Goal: Navigation & Orientation: Find specific page/section

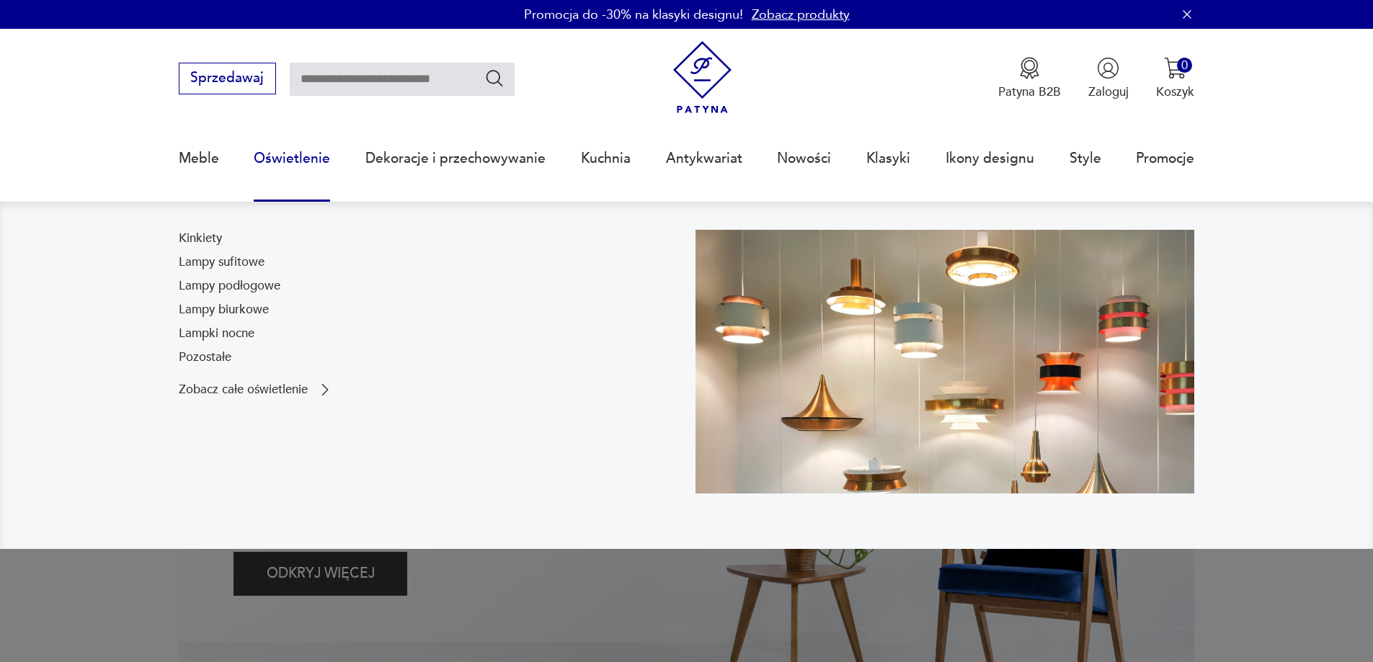
click at [281, 161] on link "Oświetlenie" at bounding box center [292, 158] width 76 height 66
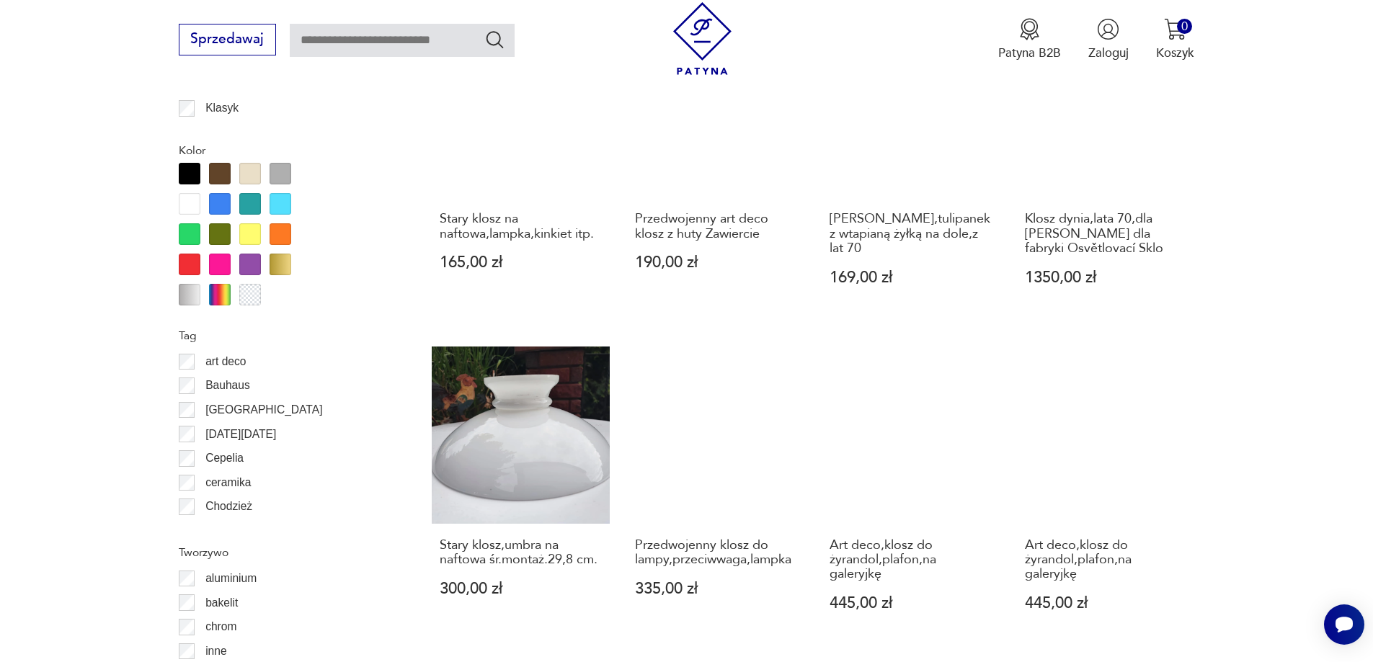
scroll to position [1704, 0]
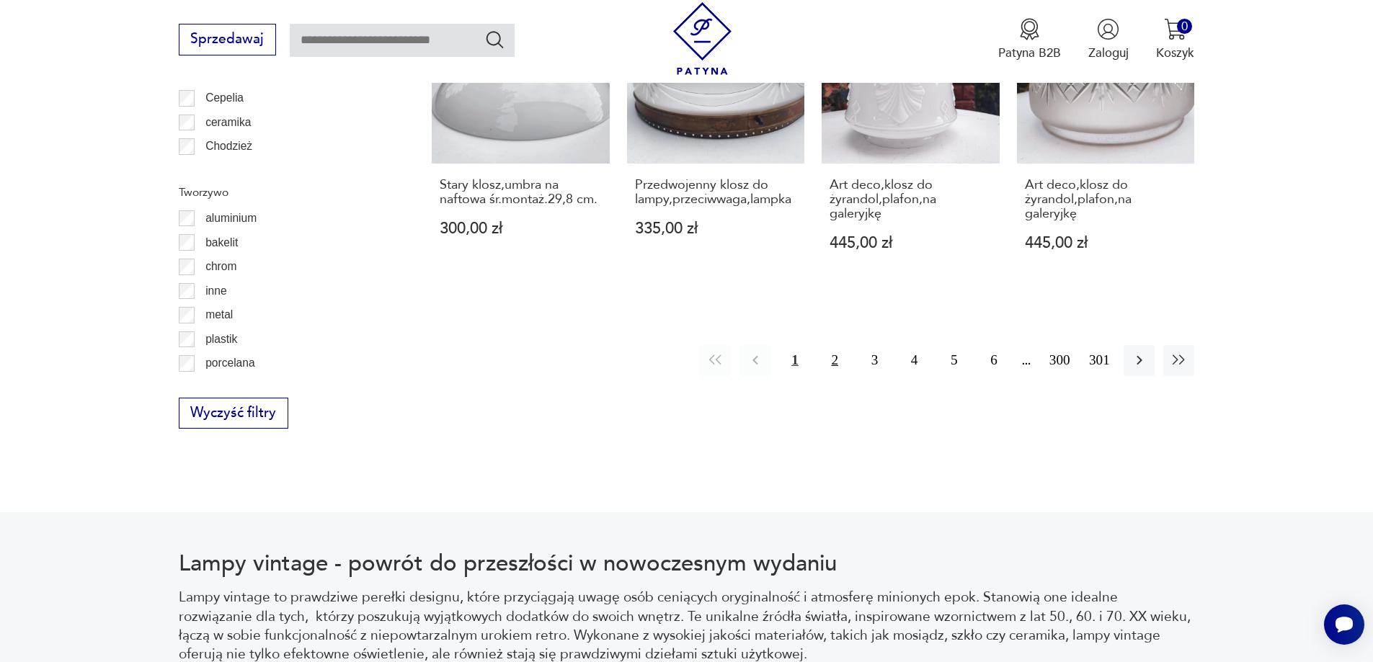
click at [837, 345] on button "2" at bounding box center [834, 360] width 31 height 31
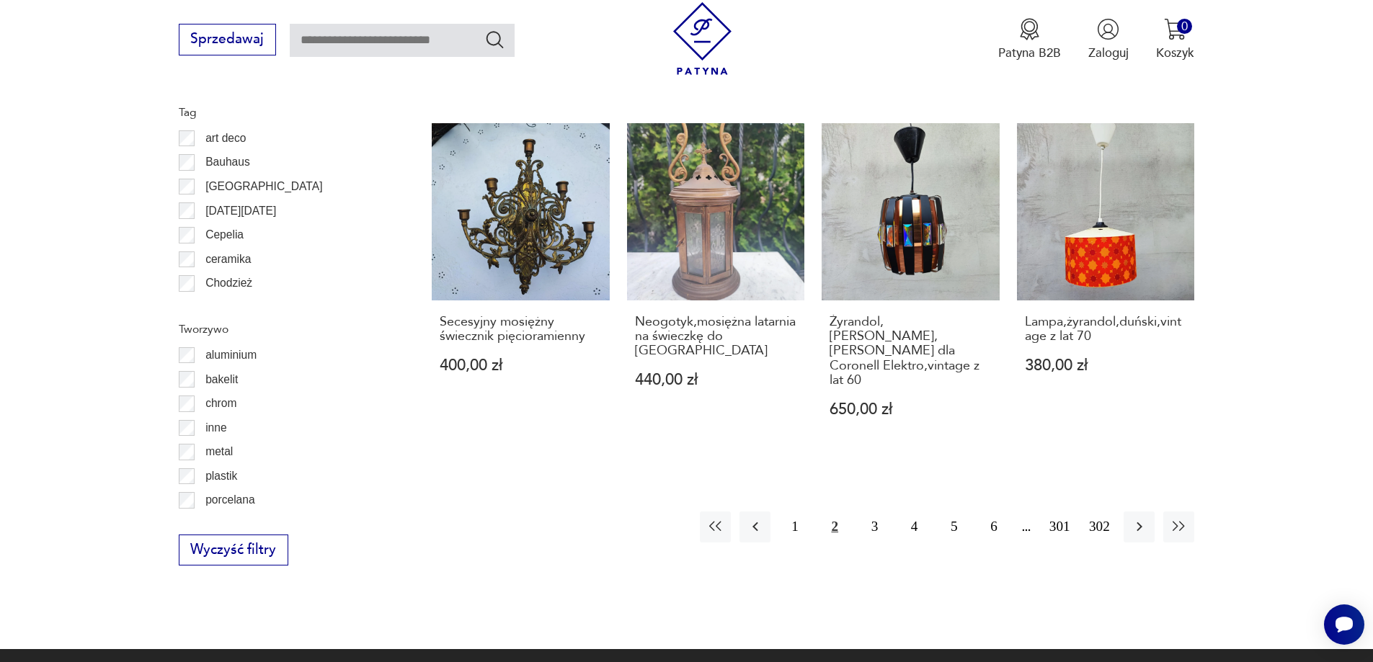
scroll to position [1797, 0]
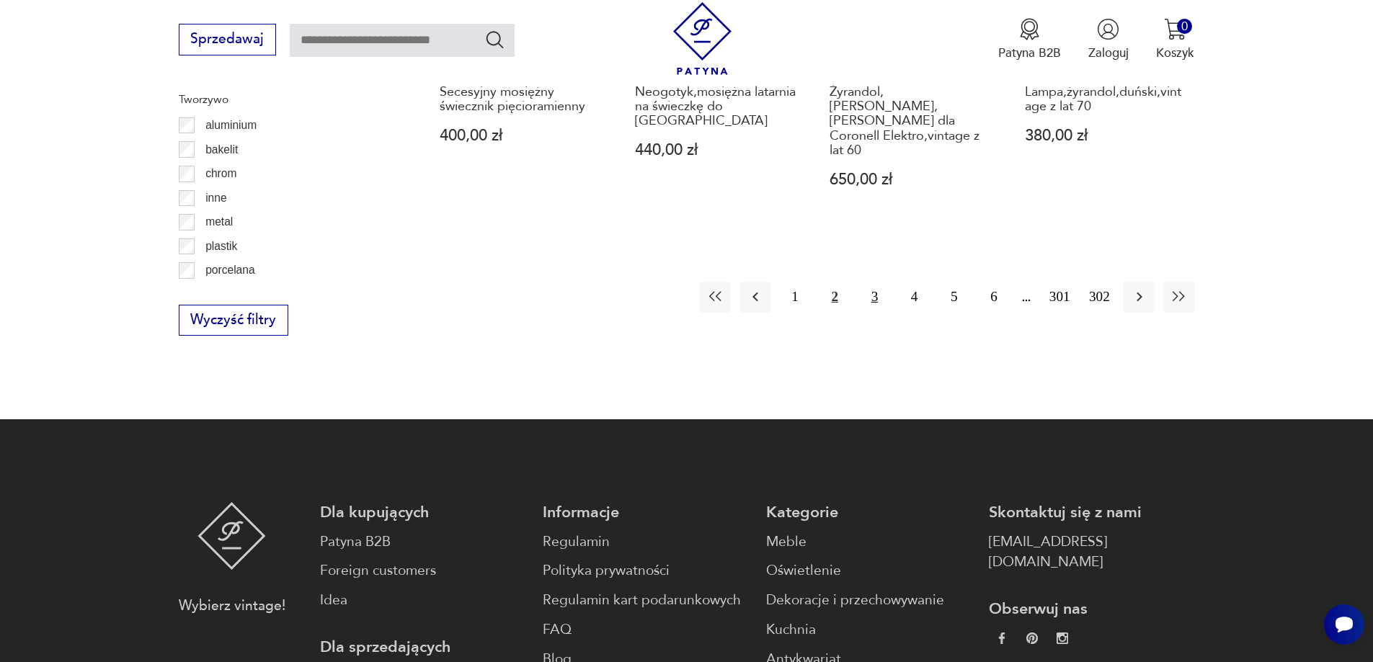
click at [870, 282] on button "3" at bounding box center [874, 297] width 31 height 31
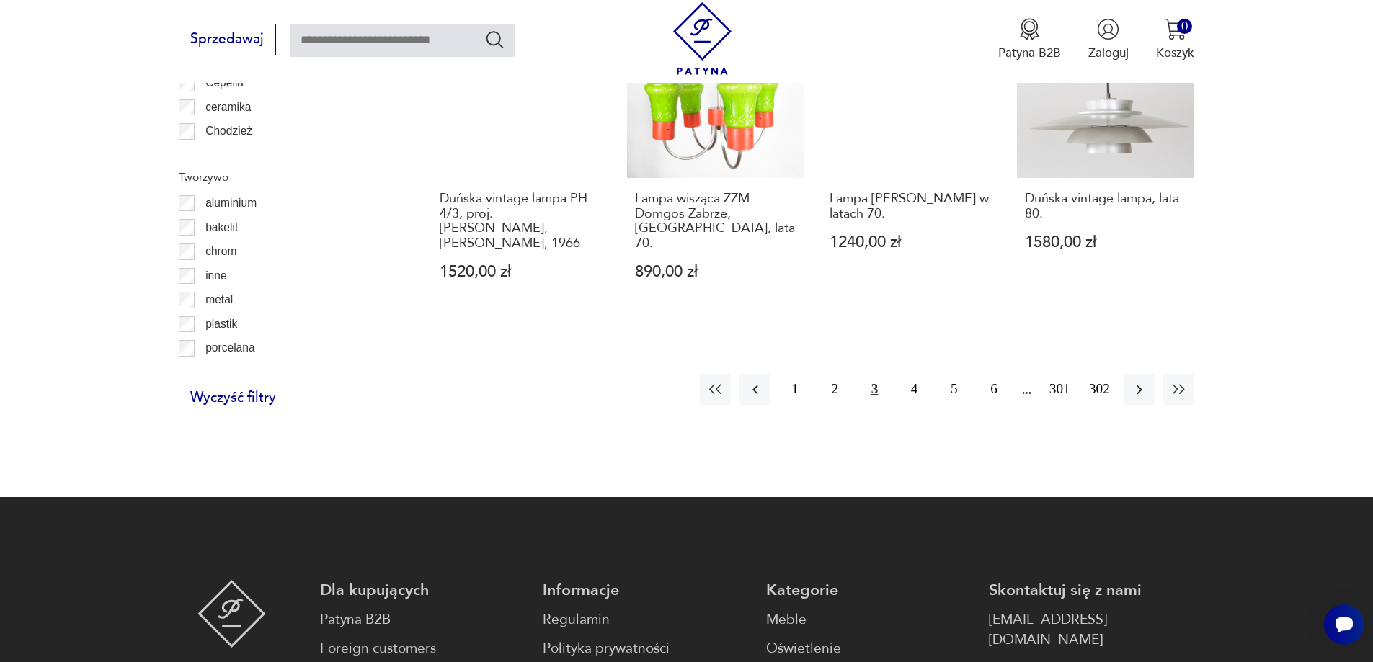
scroll to position [1725, 0]
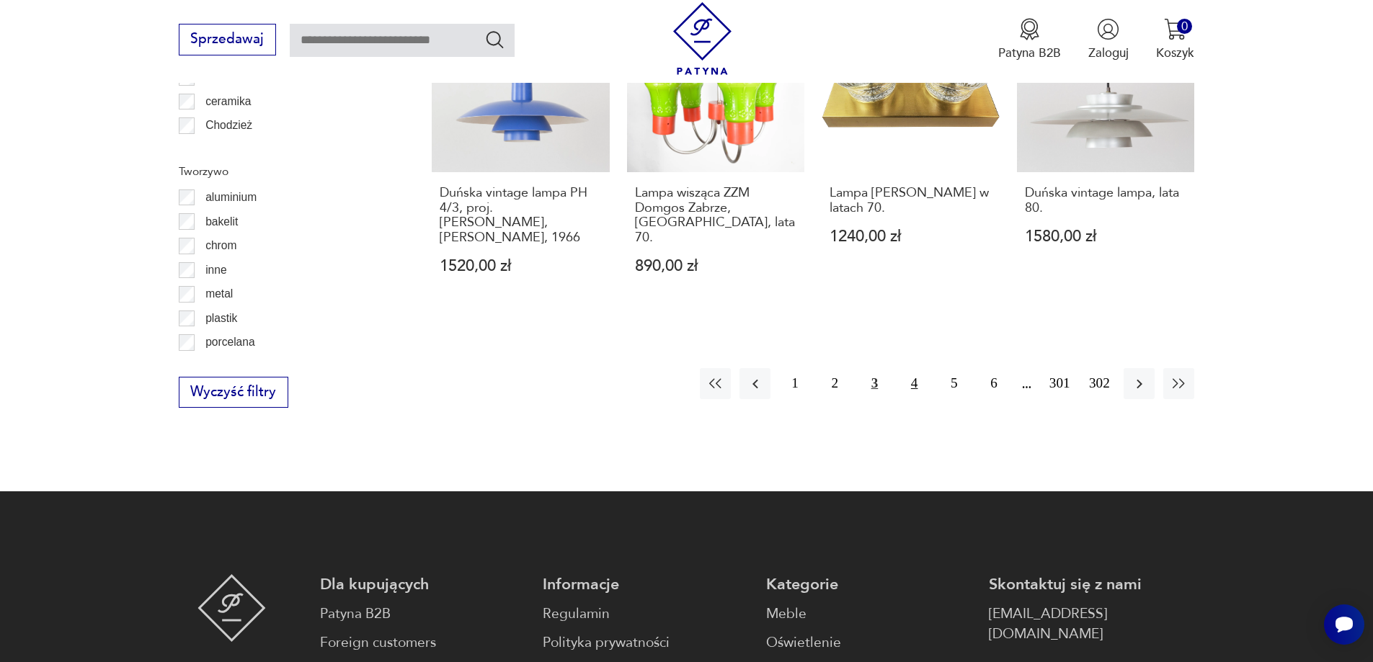
click at [917, 368] on button "4" at bounding box center [914, 383] width 31 height 31
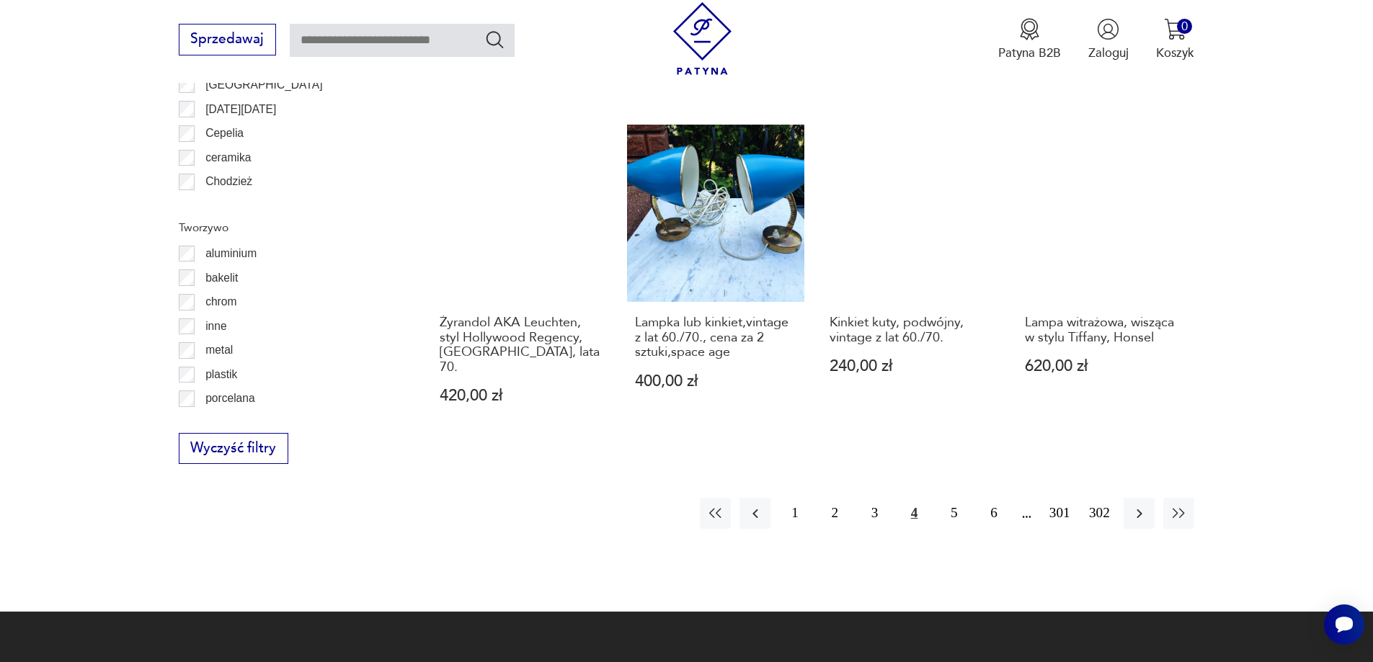
scroll to position [1941, 0]
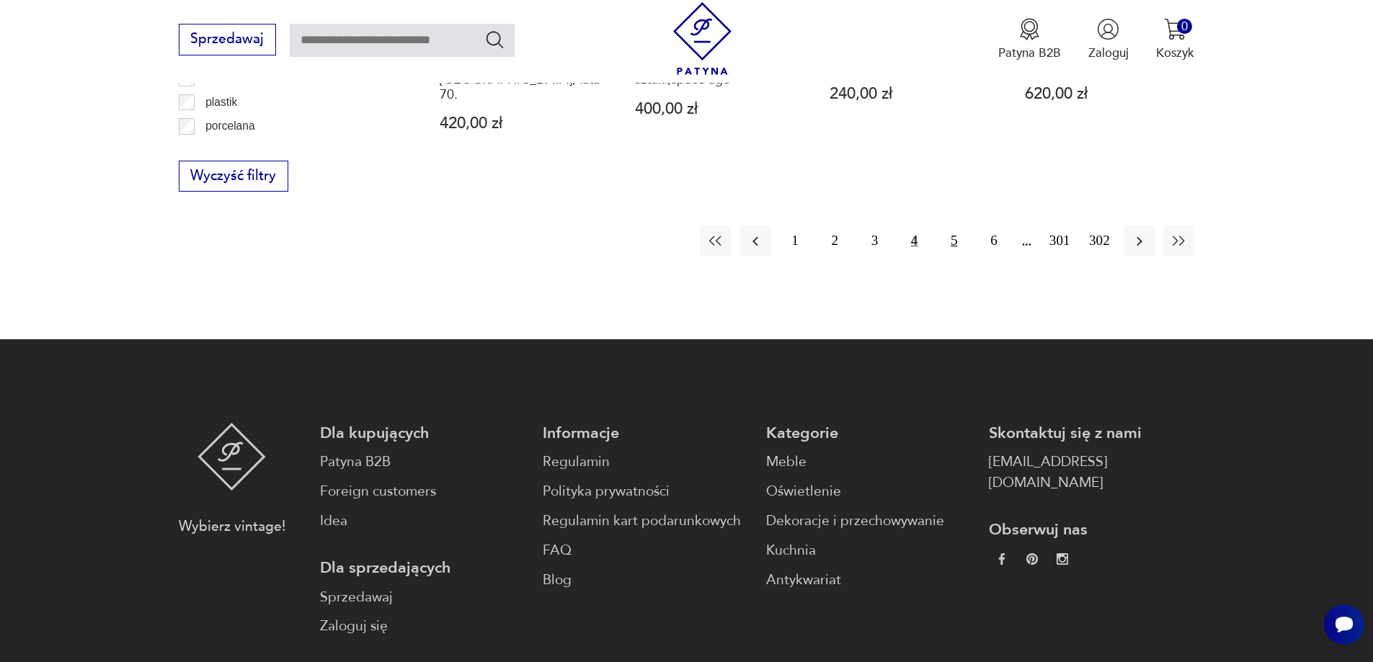
click at [948, 226] on button "5" at bounding box center [953, 241] width 31 height 31
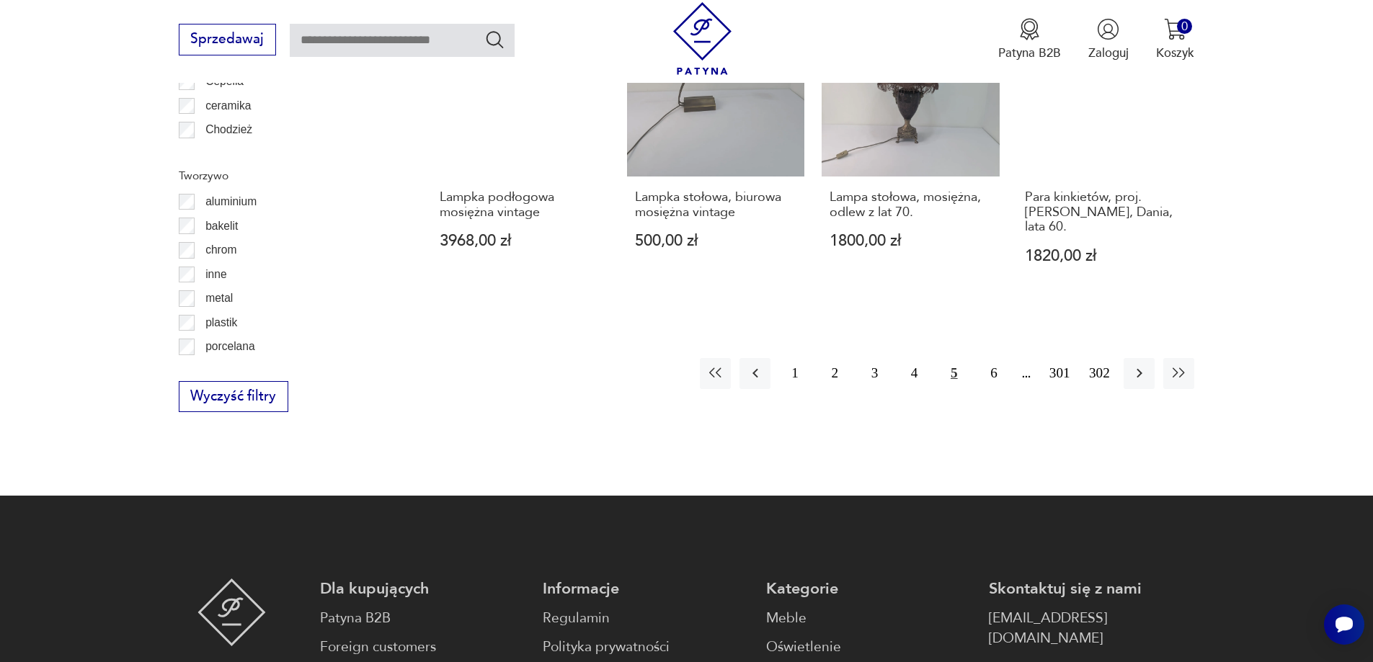
scroll to position [1725, 0]
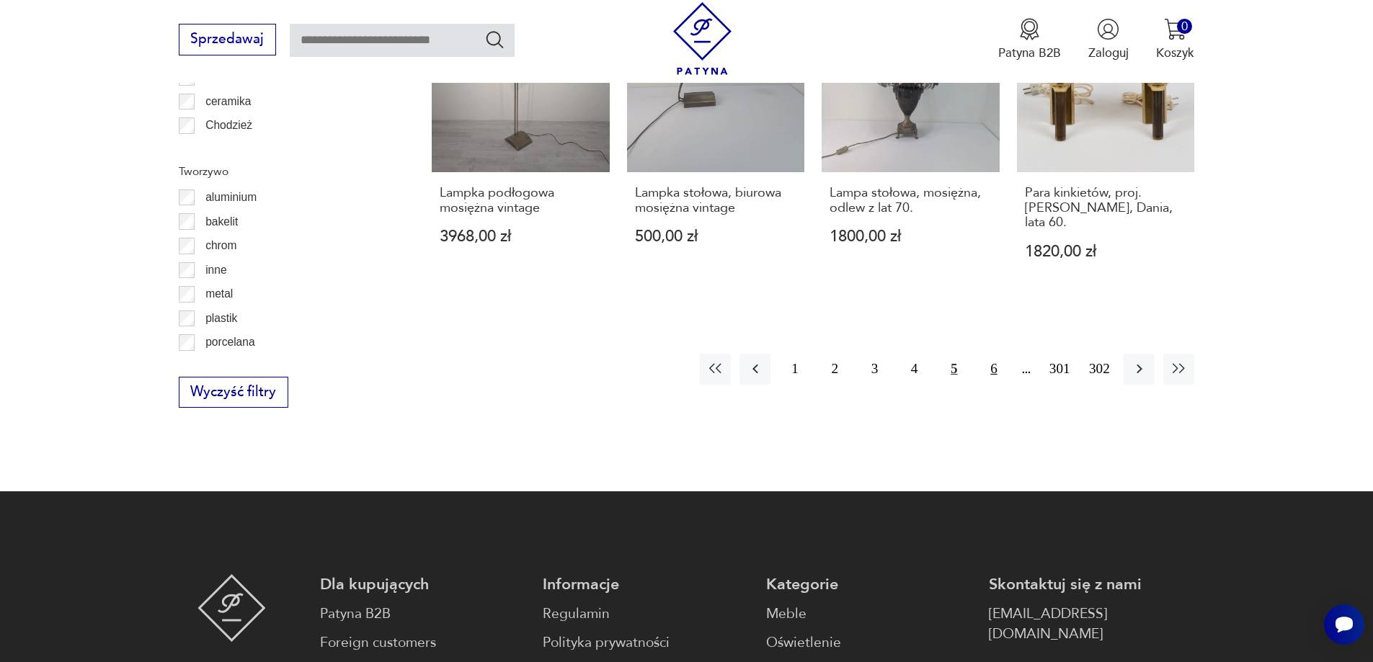
click at [995, 354] on button "6" at bounding box center [993, 369] width 31 height 31
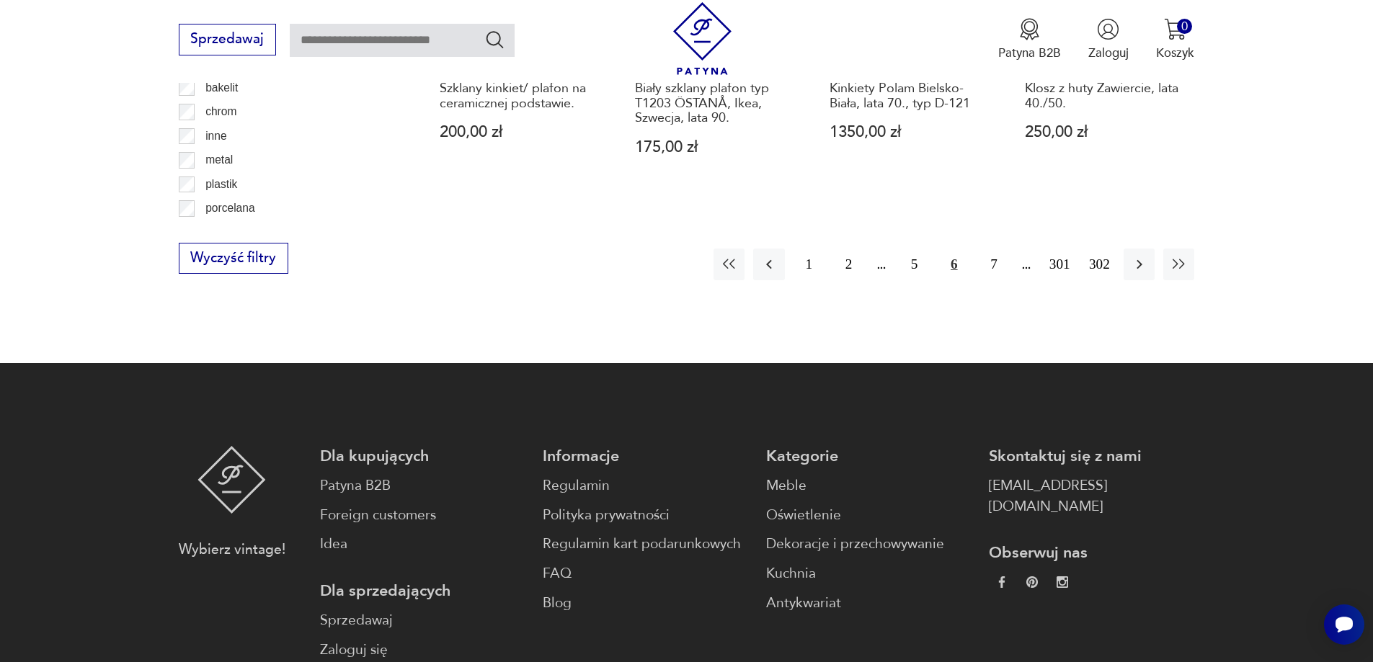
scroll to position [1869, 0]
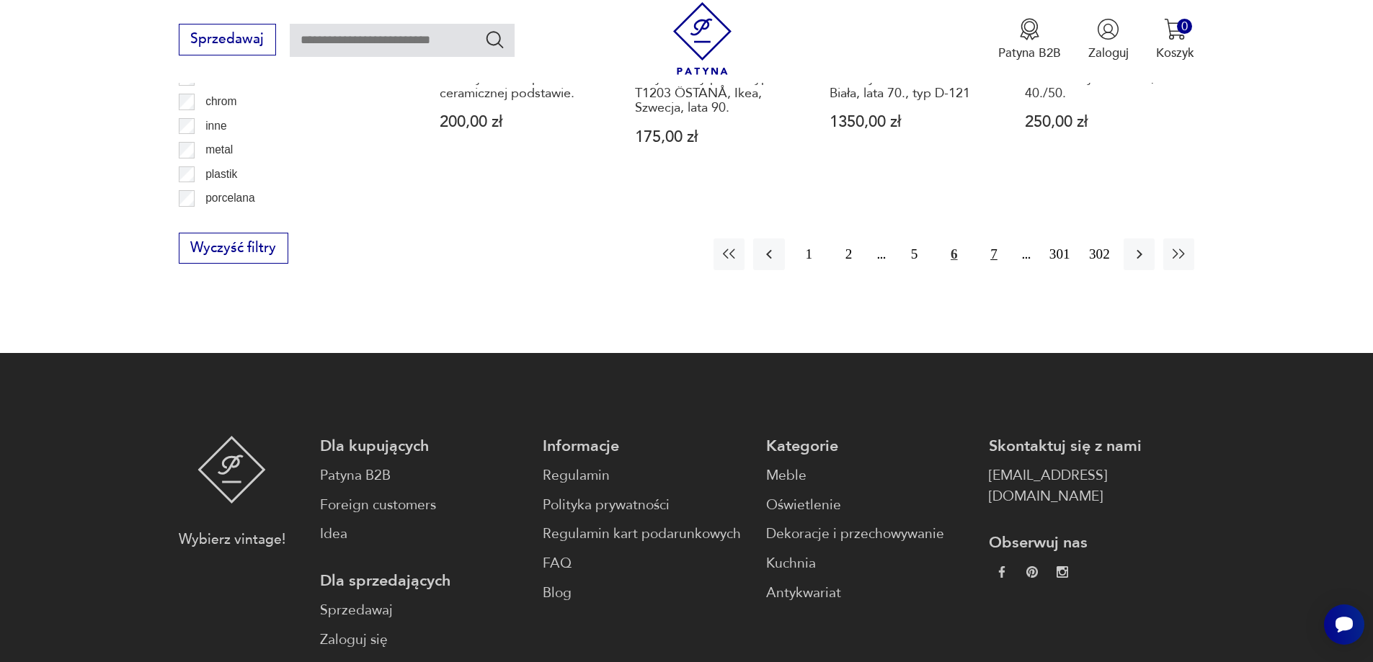
click at [989, 239] on button "7" at bounding box center [993, 254] width 31 height 31
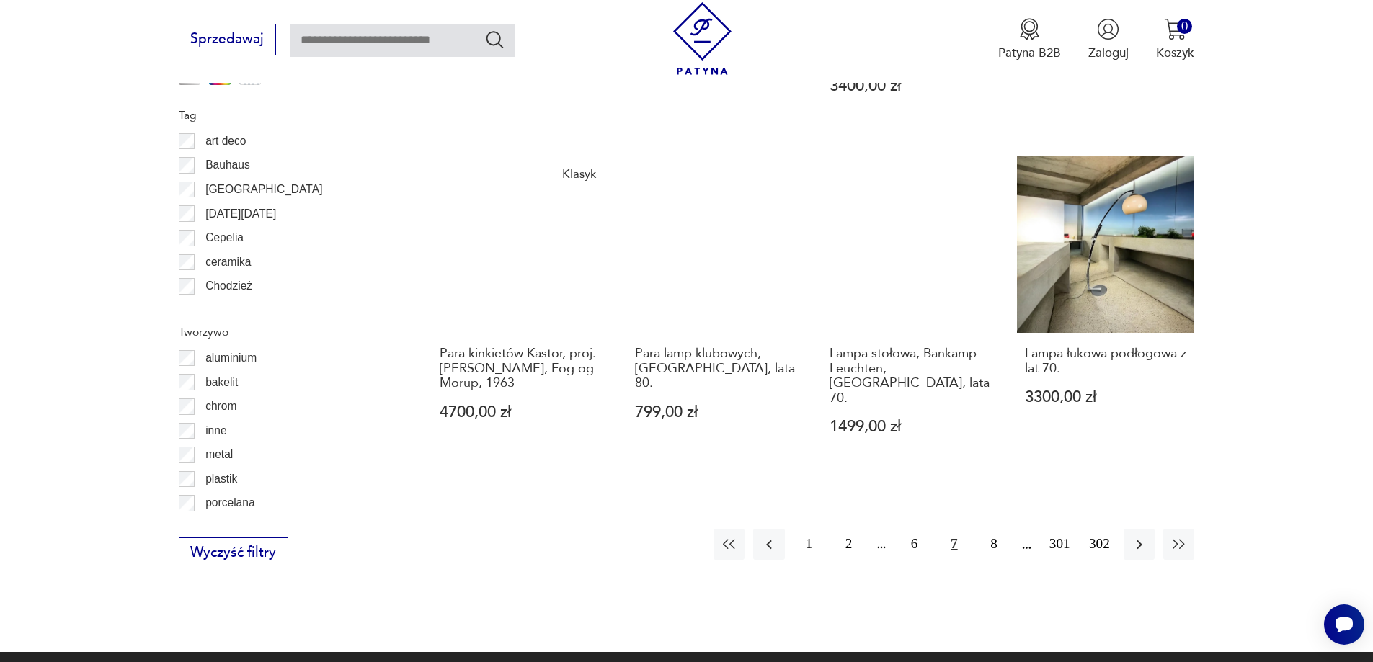
scroll to position [1653, 0]
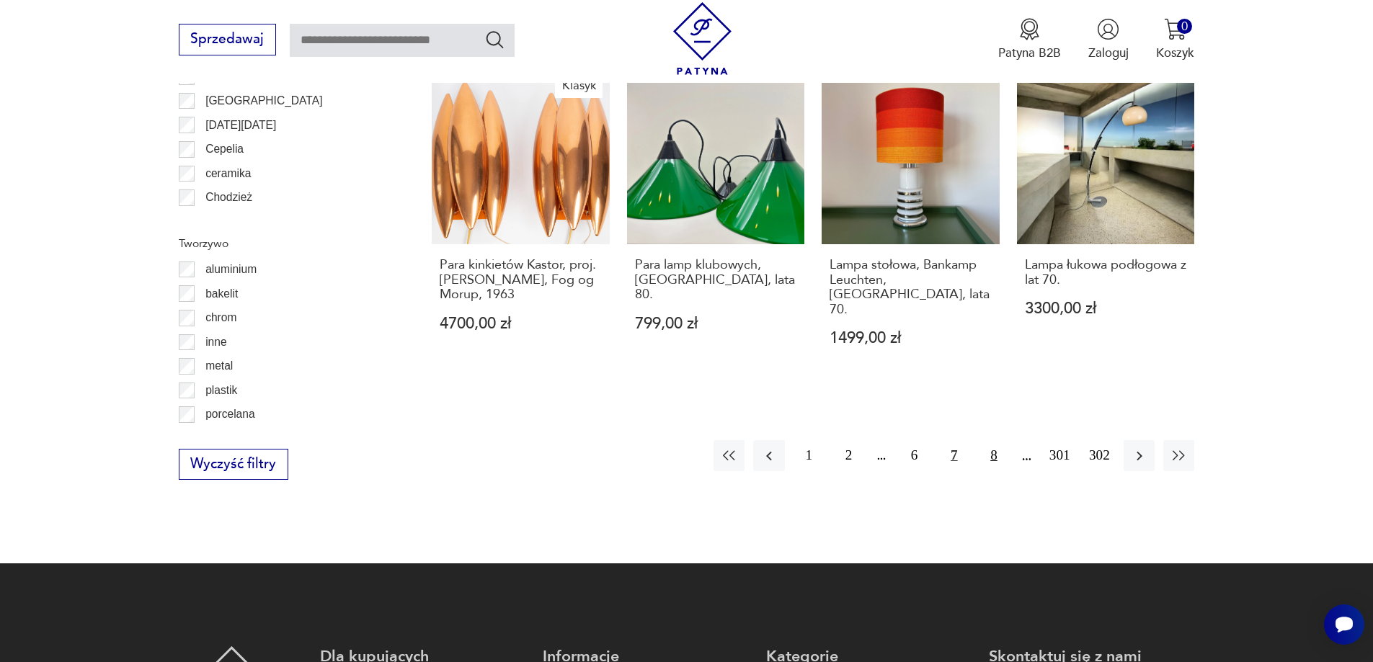
click at [997, 440] on button "8" at bounding box center [993, 455] width 31 height 31
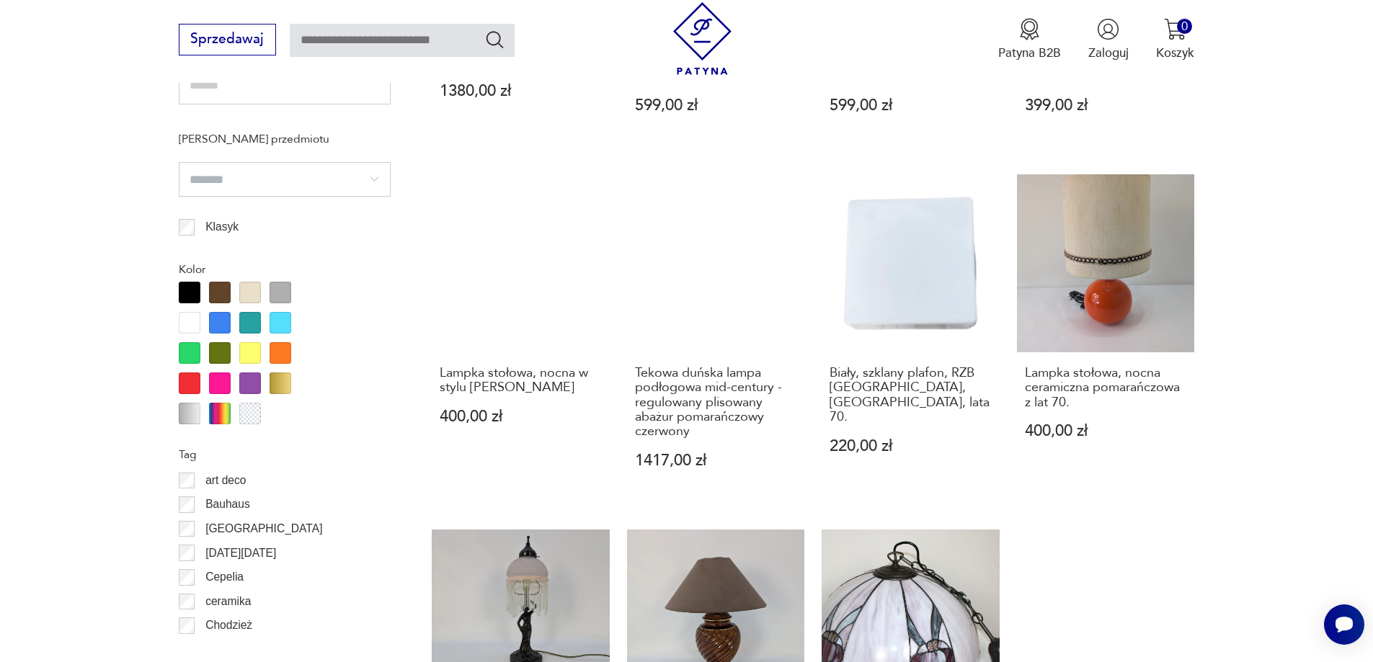
scroll to position [1437, 0]
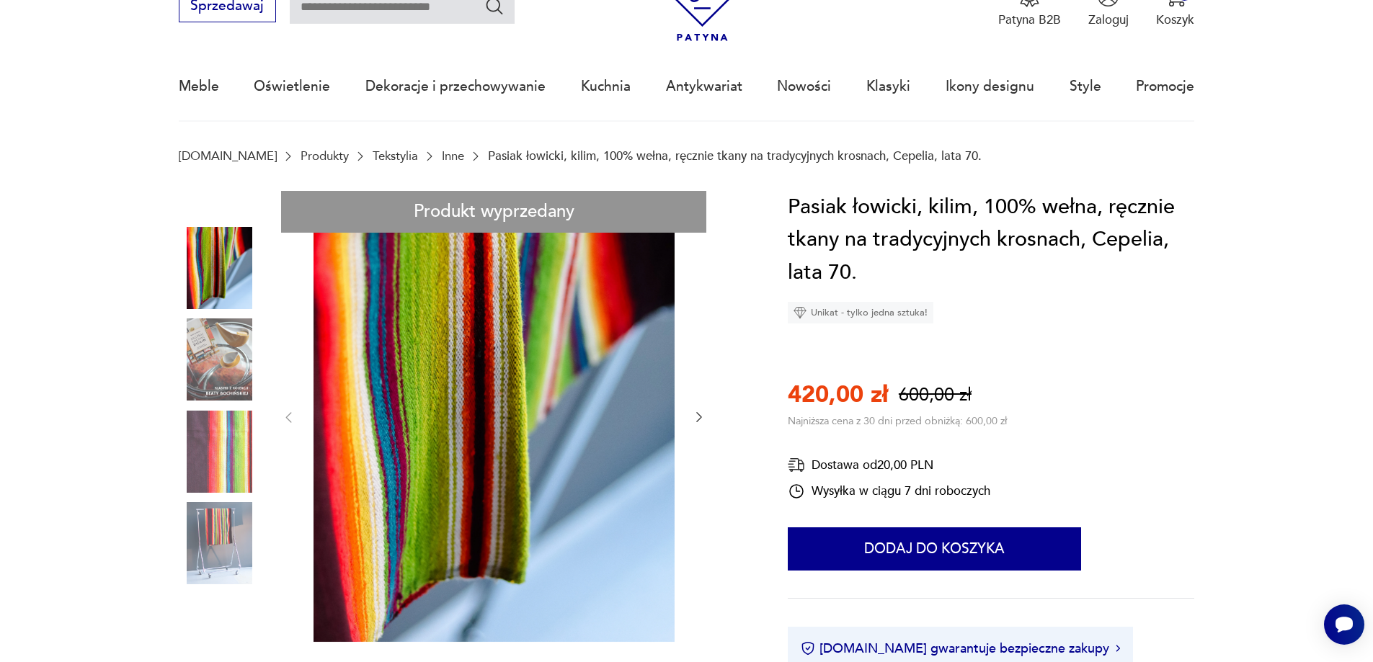
click at [210, 272] on img at bounding box center [220, 268] width 82 height 82
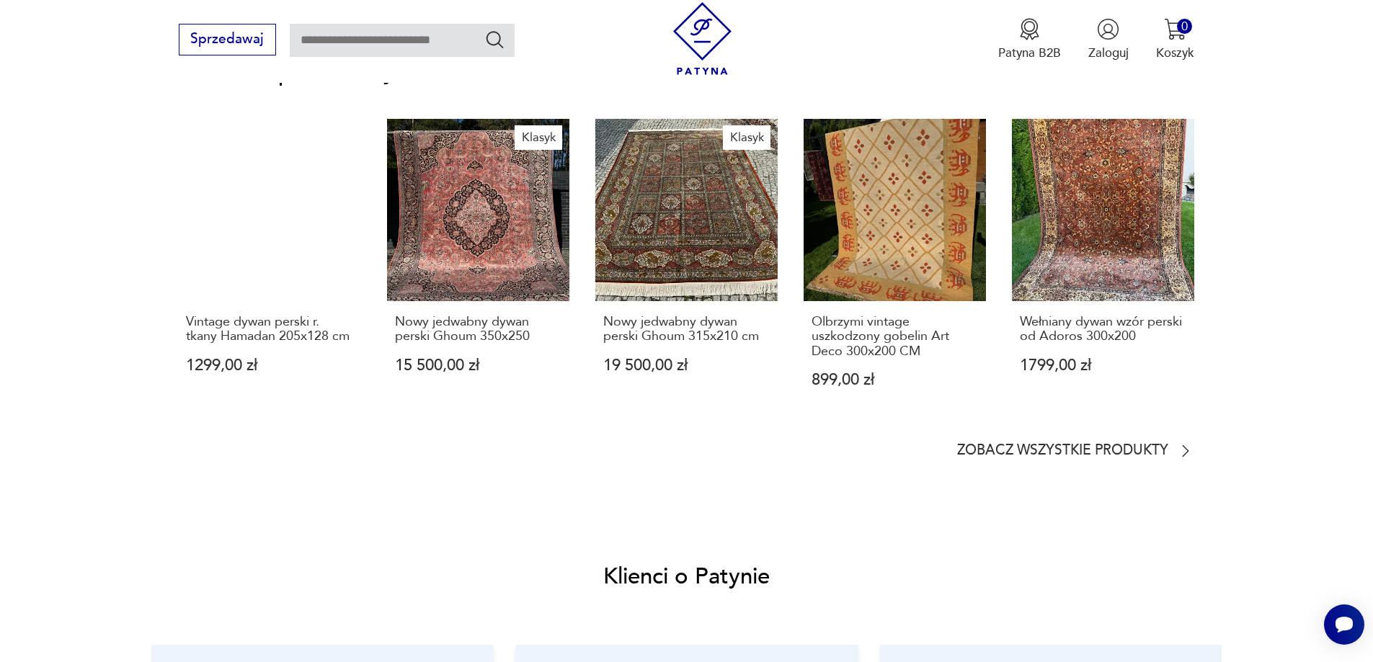
scroll to position [1441, 0]
